Goal: Transaction & Acquisition: Purchase product/service

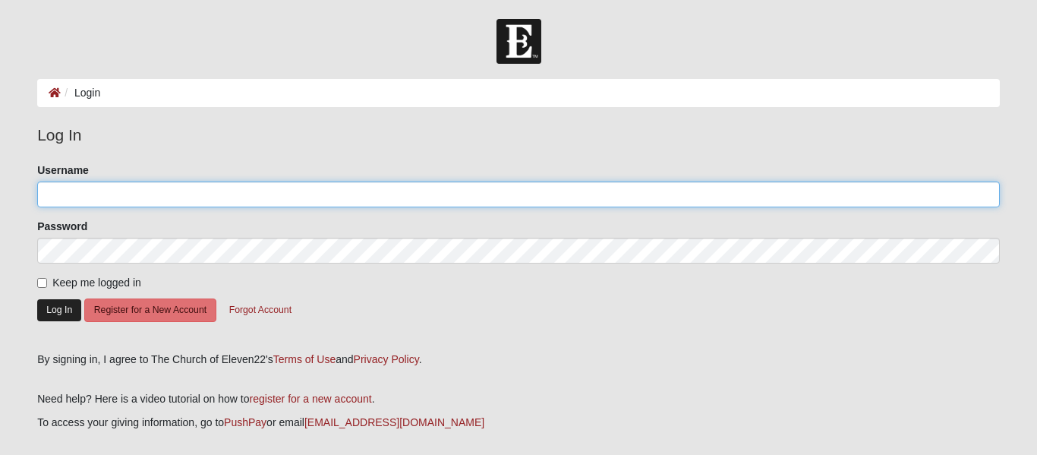
type input "[EMAIL_ADDRESS][DOMAIN_NAME]"
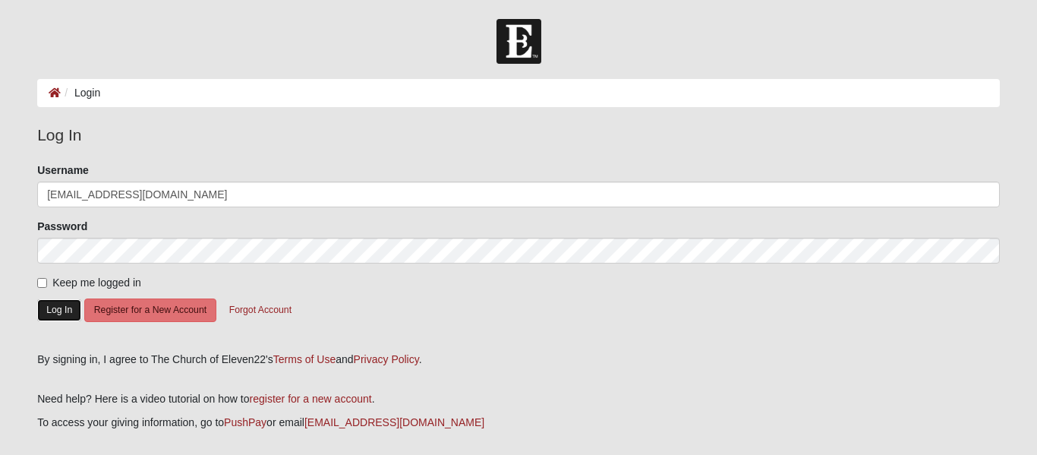
click at [56, 309] on button "Log In" at bounding box center [59, 310] width 44 height 22
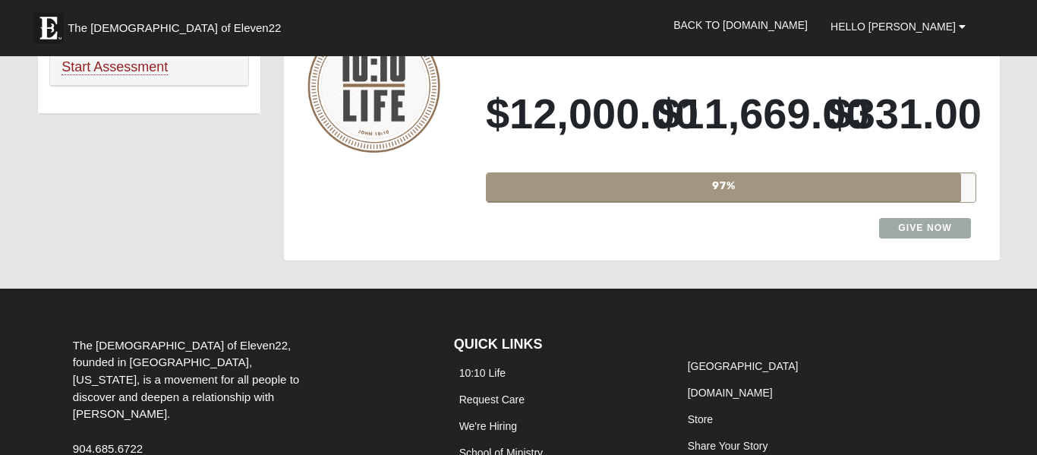
scroll to position [1093, 0]
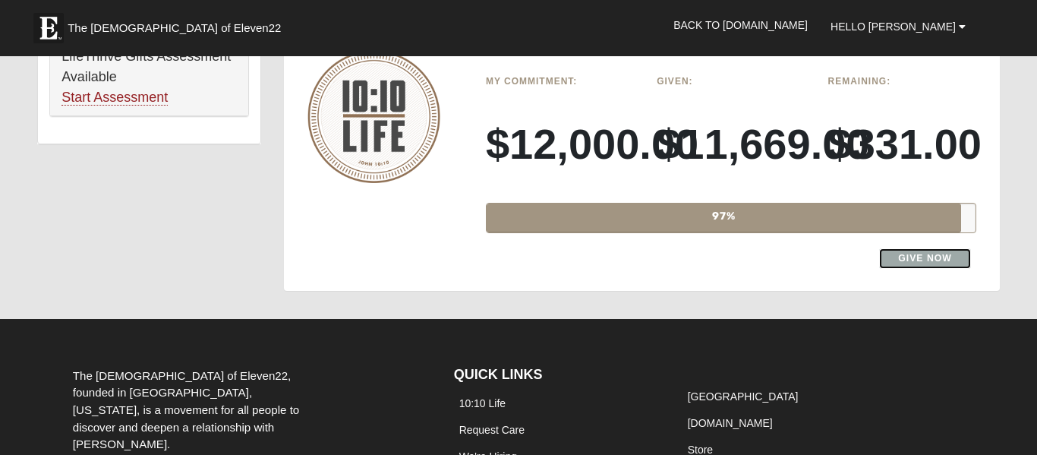
click at [931, 248] on link "Give Now" at bounding box center [925, 258] width 92 height 20
